Goal: Use online tool/utility: Utilize a website feature to perform a specific function

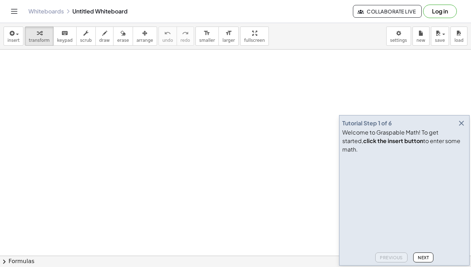
click at [462, 128] on icon "button" at bounding box center [461, 123] width 9 height 9
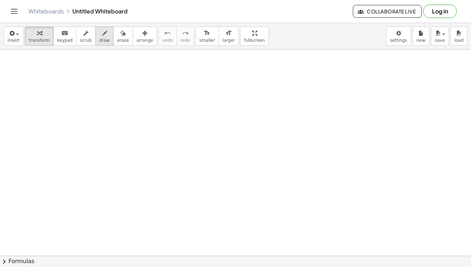
click at [99, 38] on button "draw" at bounding box center [104, 36] width 18 height 19
drag, startPoint x: 108, startPoint y: 88, endPoint x: 130, endPoint y: 145, distance: 61.9
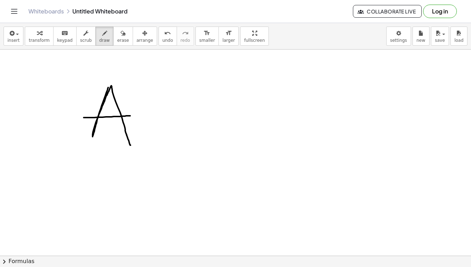
drag, startPoint x: 84, startPoint y: 118, endPoint x: 130, endPoint y: 116, distance: 46.8
click at [124, 33] on button "erase" at bounding box center [122, 36] width 19 height 19
drag, startPoint x: 106, startPoint y: 61, endPoint x: 120, endPoint y: 62, distance: 13.8
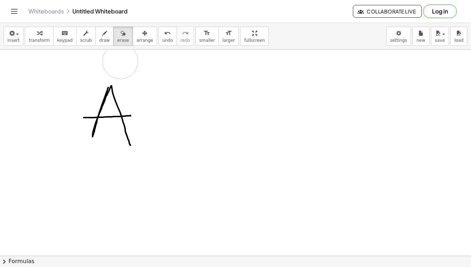
click at [101, 38] on span "draw" at bounding box center [104, 40] width 11 height 5
drag, startPoint x: 112, startPoint y: 63, endPoint x: 108, endPoint y: 65, distance: 4.9
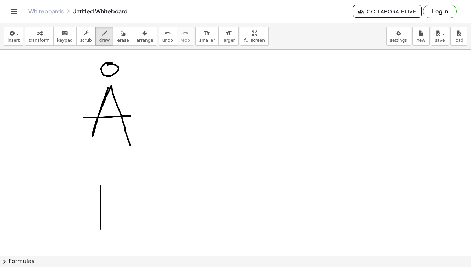
drag, startPoint x: 101, startPoint y: 186, endPoint x: 101, endPoint y: 231, distance: 44.7
drag, startPoint x: 92, startPoint y: 182, endPoint x: 97, endPoint y: 225, distance: 43.2
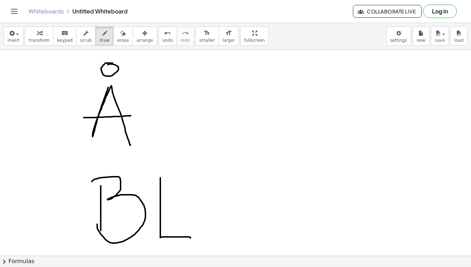
drag, startPoint x: 160, startPoint y: 178, endPoint x: 190, endPoint y: 238, distance: 67.4
drag, startPoint x: 205, startPoint y: 179, endPoint x: 246, endPoint y: 235, distance: 68.9
drag, startPoint x: 174, startPoint y: 209, endPoint x: 245, endPoint y: 212, distance: 71.0
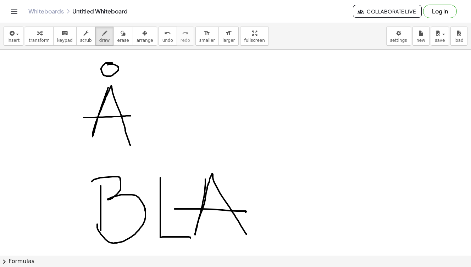
drag, startPoint x: 202, startPoint y: 138, endPoint x: 197, endPoint y: 137, distance: 5.1
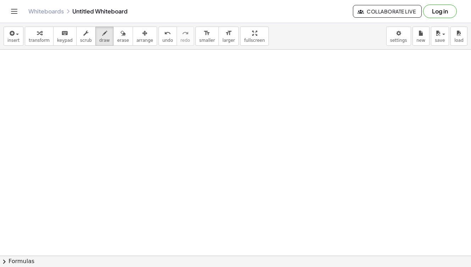
scroll to position [210, 0]
drag, startPoint x: 118, startPoint y: 125, endPoint x: 168, endPoint y: 135, distance: 50.5
click at [168, 135] on div at bounding box center [235, 68] width 471 height 459
drag, startPoint x: 100, startPoint y: 105, endPoint x: 181, endPoint y: 105, distance: 81.2
click at [181, 105] on div at bounding box center [235, 68] width 471 height 459
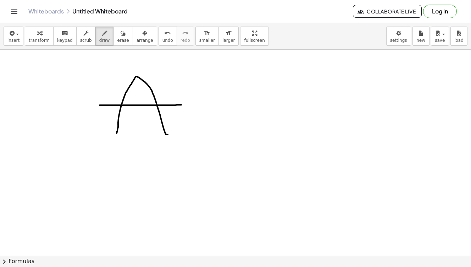
drag, startPoint x: 118, startPoint y: 119, endPoint x: 117, endPoint y: 134, distance: 14.6
click at [117, 134] on div at bounding box center [235, 68] width 471 height 459
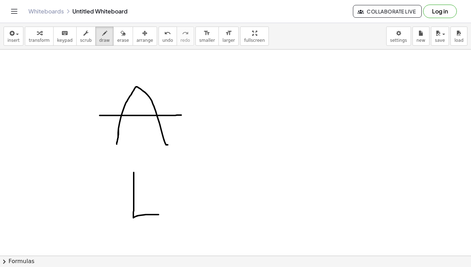
drag, startPoint x: 134, startPoint y: 173, endPoint x: 158, endPoint y: 215, distance: 49.2
click at [158, 215] on div at bounding box center [235, 79] width 471 height 459
drag, startPoint x: 172, startPoint y: 180, endPoint x: 175, endPoint y: 215, distance: 35.2
click at [175, 215] on div at bounding box center [235, 79] width 471 height 459
drag, startPoint x: 192, startPoint y: 181, endPoint x: 206, endPoint y: 212, distance: 33.0
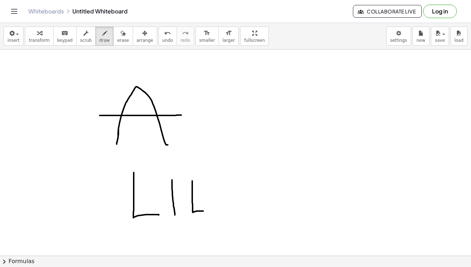
click at [206, 212] on div at bounding box center [235, 79] width 471 height 459
drag, startPoint x: 220, startPoint y: 180, endPoint x: 239, endPoint y: 212, distance: 37.0
click at [239, 212] on div at bounding box center [235, 79] width 471 height 459
drag, startPoint x: 268, startPoint y: 182, endPoint x: 297, endPoint y: 212, distance: 41.6
click at [297, 212] on div at bounding box center [235, 79] width 471 height 459
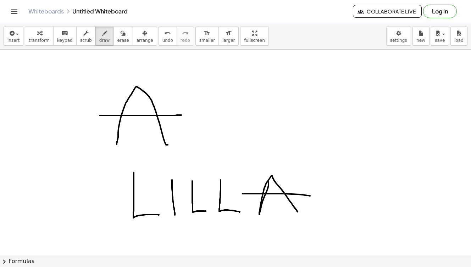
drag, startPoint x: 242, startPoint y: 194, endPoint x: 310, endPoint y: 196, distance: 68.1
click at [310, 196] on div at bounding box center [235, 79] width 471 height 459
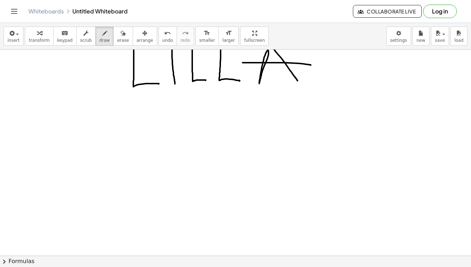
scroll to position [442, 0]
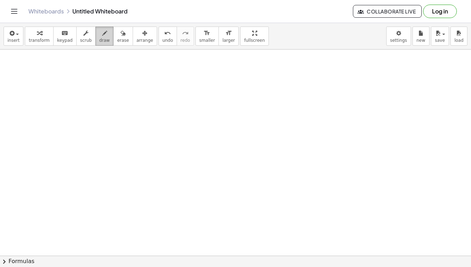
click at [100, 39] on span "draw" at bounding box center [104, 40] width 11 height 5
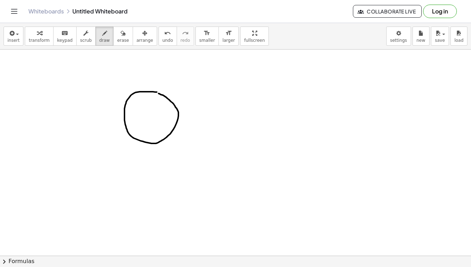
click at [154, 93] on div at bounding box center [235, 20] width 471 height 825
click at [125, 137] on div at bounding box center [235, 20] width 471 height 825
drag, startPoint x: 112, startPoint y: 148, endPoint x: 196, endPoint y: 91, distance: 102.0
click at [196, 91] on div at bounding box center [235, 20] width 471 height 825
drag, startPoint x: 150, startPoint y: 160, endPoint x: 150, endPoint y: 199, distance: 39.0
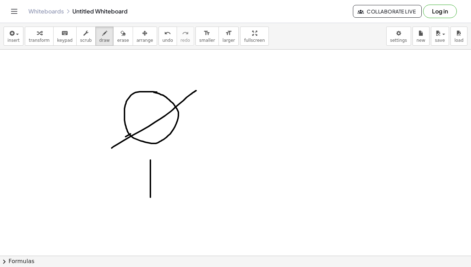
click at [150, 199] on div at bounding box center [235, 20] width 471 height 825
drag, startPoint x: 136, startPoint y: 162, endPoint x: 179, endPoint y: 206, distance: 61.4
click at [179, 206] on div at bounding box center [235, 20] width 471 height 825
click at [219, 173] on div at bounding box center [235, 20] width 471 height 825
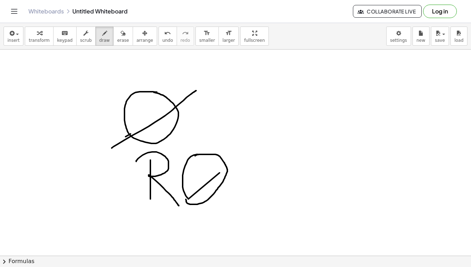
drag, startPoint x: 195, startPoint y: 156, endPoint x: 190, endPoint y: 195, distance: 39.7
click at [190, 195] on div at bounding box center [235, 20] width 471 height 825
drag, startPoint x: 228, startPoint y: 140, endPoint x: 176, endPoint y: 217, distance: 93.0
click at [176, 217] on div at bounding box center [235, 20] width 471 height 825
click at [121, 34] on icon "button" at bounding box center [123, 33] width 5 height 9
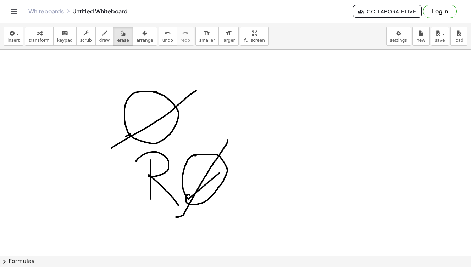
click at [209, 174] on div at bounding box center [235, 20] width 471 height 825
click at [197, 184] on div at bounding box center [235, 20] width 471 height 825
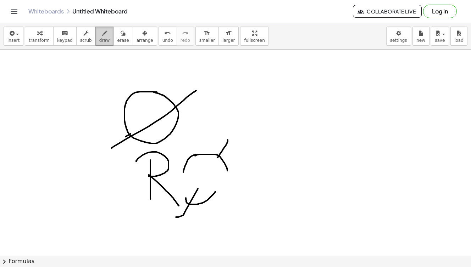
click at [101, 39] on span "draw" at bounding box center [104, 40] width 11 height 5
drag, startPoint x: 188, startPoint y: 163, endPoint x: 187, endPoint y: 197, distance: 33.7
click at [187, 197] on div at bounding box center [235, 20] width 471 height 825
drag, startPoint x: 227, startPoint y: 166, endPoint x: 214, endPoint y: 200, distance: 35.9
click at [214, 200] on div at bounding box center [235, 20] width 471 height 825
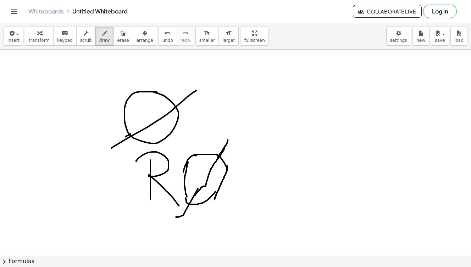
drag, startPoint x: 224, startPoint y: 146, endPoint x: 191, endPoint y: 202, distance: 65.3
click at [191, 202] on div at bounding box center [235, 20] width 471 height 825
click at [344, 82] on div at bounding box center [235, 20] width 471 height 825
drag, startPoint x: 236, startPoint y: 160, endPoint x: 241, endPoint y: 201, distance: 41.9
click at [241, 201] on div at bounding box center [235, 20] width 471 height 825
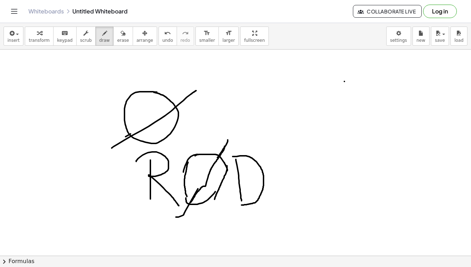
drag, startPoint x: 233, startPoint y: 157, endPoint x: 241, endPoint y: 205, distance: 49.4
click at [241, 205] on div at bounding box center [235, 20] width 471 height 825
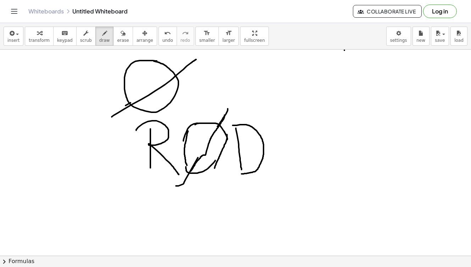
scroll to position [473, 0]
drag, startPoint x: 178, startPoint y: 200, endPoint x: 164, endPoint y: 225, distance: 28.7
drag, startPoint x: 186, startPoint y: 201, endPoint x: 190, endPoint y: 234, distance: 32.8
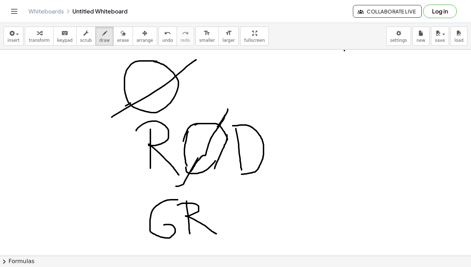
drag, startPoint x: 177, startPoint y: 205, endPoint x: 216, endPoint y: 234, distance: 48.4
drag, startPoint x: 228, startPoint y: 206, endPoint x: 216, endPoint y: 236, distance: 32.4
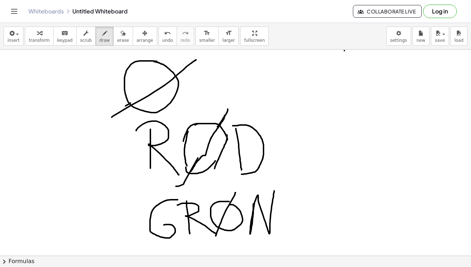
drag, startPoint x: 253, startPoint y: 204, endPoint x: 274, endPoint y: 192, distance: 23.8
drag, startPoint x: 287, startPoint y: 192, endPoint x: 311, endPoint y: 182, distance: 25.7
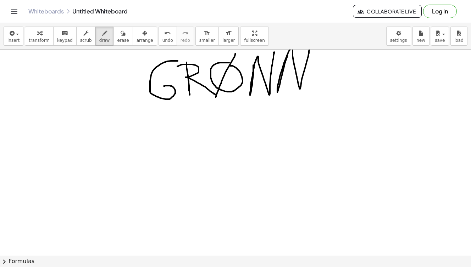
scroll to position [645, 0]
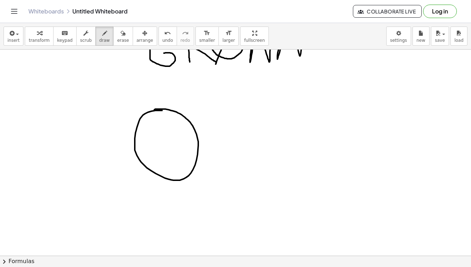
drag, startPoint x: 162, startPoint y: 111, endPoint x: 154, endPoint y: 110, distance: 7.8
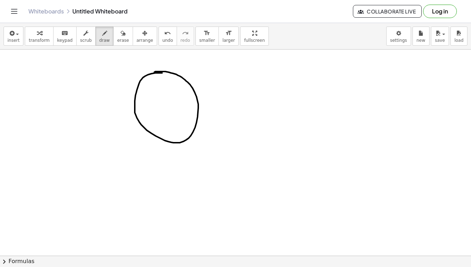
scroll to position [683, 0]
drag, startPoint x: 123, startPoint y: 171, endPoint x: 133, endPoint y: 212, distance: 41.5
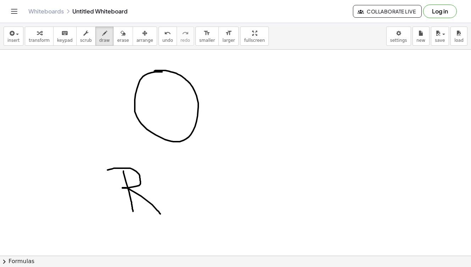
drag, startPoint x: 107, startPoint y: 170, endPoint x: 161, endPoint y: 214, distance: 69.2
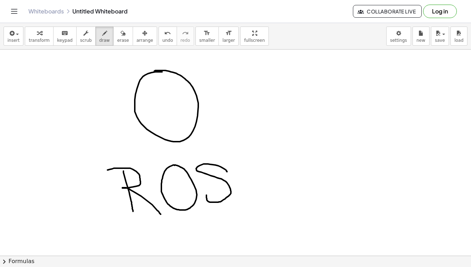
drag, startPoint x: 227, startPoint y: 172, endPoint x: 206, endPoint y: 195, distance: 31.1
drag, startPoint x: 252, startPoint y: 166, endPoint x: 279, endPoint y: 196, distance: 40.4
drag, startPoint x: 241, startPoint y: 178, endPoint x: 295, endPoint y: 178, distance: 54.2
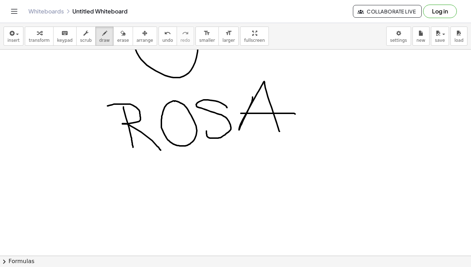
scroll to position [755, 0]
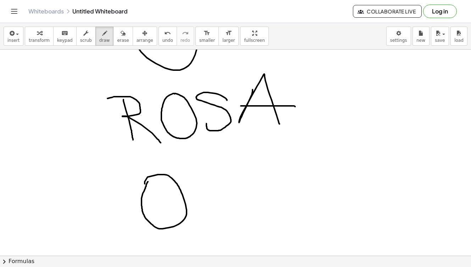
drag, startPoint x: 145, startPoint y: 184, endPoint x: 148, endPoint y: 182, distance: 3.8
drag, startPoint x: 219, startPoint y: 175, endPoint x: 218, endPoint y: 214, distance: 39.0
drag, startPoint x: 264, startPoint y: 174, endPoint x: 277, endPoint y: 219, distance: 46.6
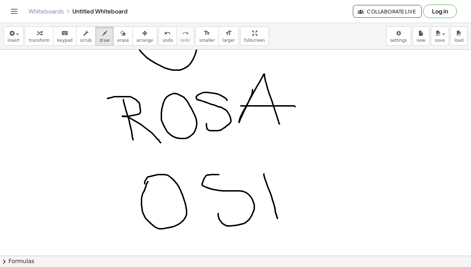
drag, startPoint x: 239, startPoint y: 175, endPoint x: 309, endPoint y: 174, distance: 70.2
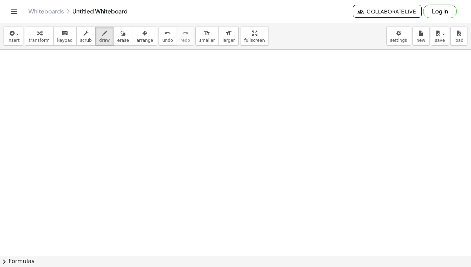
scroll to position [988, 0]
click at [102, 36] on icon "button" at bounding box center [104, 33] width 5 height 9
drag, startPoint x: 86, startPoint y: 83, endPoint x: 91, endPoint y: 118, distance: 35.8
drag, startPoint x: 61, startPoint y: 121, endPoint x: 132, endPoint y: 122, distance: 70.9
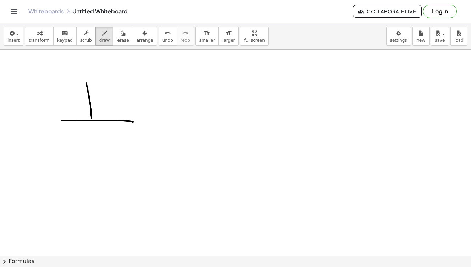
drag, startPoint x: 60, startPoint y: 80, endPoint x: 132, endPoint y: 81, distance: 72.3
drag, startPoint x: 62, startPoint y: 161, endPoint x: 70, endPoint y: 194, distance: 33.6
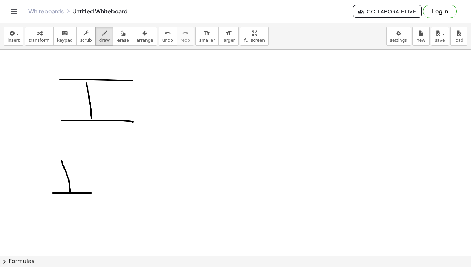
drag, startPoint x: 53, startPoint y: 193, endPoint x: 91, endPoint y: 194, distance: 38.3
drag, startPoint x: 36, startPoint y: 162, endPoint x: 85, endPoint y: 162, distance: 48.6
drag, startPoint x: 127, startPoint y: 162, endPoint x: 103, endPoint y: 187, distance: 34.6
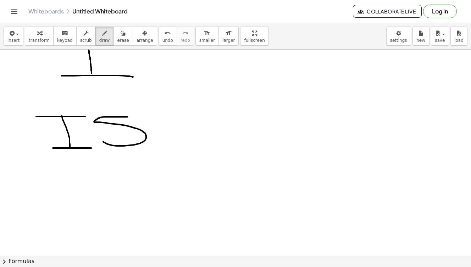
scroll to position [1034, 0]
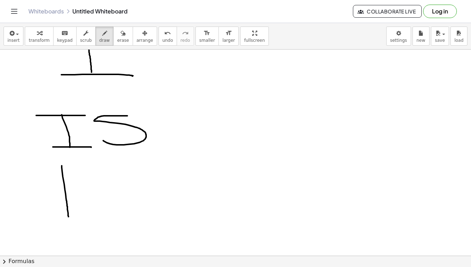
drag, startPoint x: 62, startPoint y: 166, endPoint x: 68, endPoint y: 217, distance: 51.5
drag, startPoint x: 47, startPoint y: 166, endPoint x: 58, endPoint y: 217, distance: 52.1
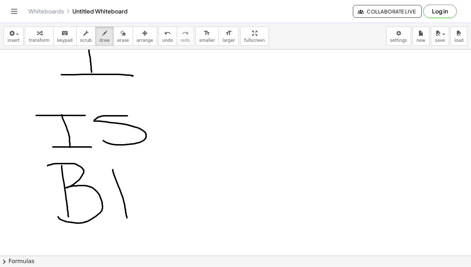
drag, startPoint x: 113, startPoint y: 170, endPoint x: 127, endPoint y: 219, distance: 50.9
drag, startPoint x: 101, startPoint y: 222, endPoint x: 124, endPoint y: 190, distance: 38.6
drag, startPoint x: 96, startPoint y: 165, endPoint x: 136, endPoint y: 167, distance: 40.1
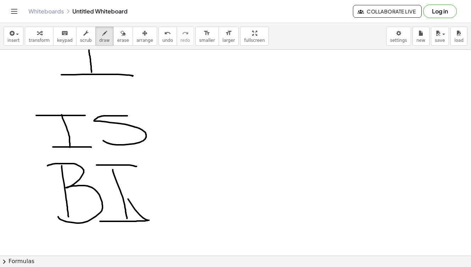
drag, startPoint x: 170, startPoint y: 167, endPoint x: 200, endPoint y: 217, distance: 58.1
click at [122, 34] on div "button" at bounding box center [123, 33] width 12 height 9
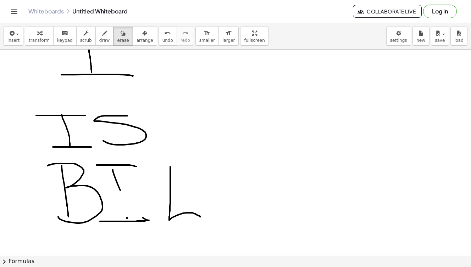
click at [96, 37] on button "draw" at bounding box center [104, 36] width 18 height 19
drag, startPoint x: 119, startPoint y: 185, endPoint x: 127, endPoint y: 214, distance: 30.1
drag, startPoint x: 105, startPoint y: 221, endPoint x: 144, endPoint y: 222, distance: 39.7
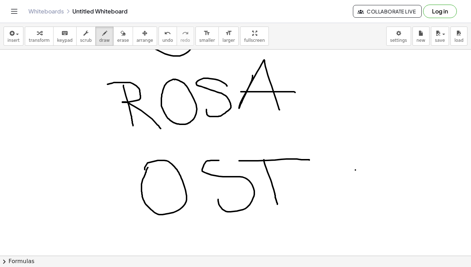
scroll to position [770, 0]
